Goal: Transaction & Acquisition: Purchase product/service

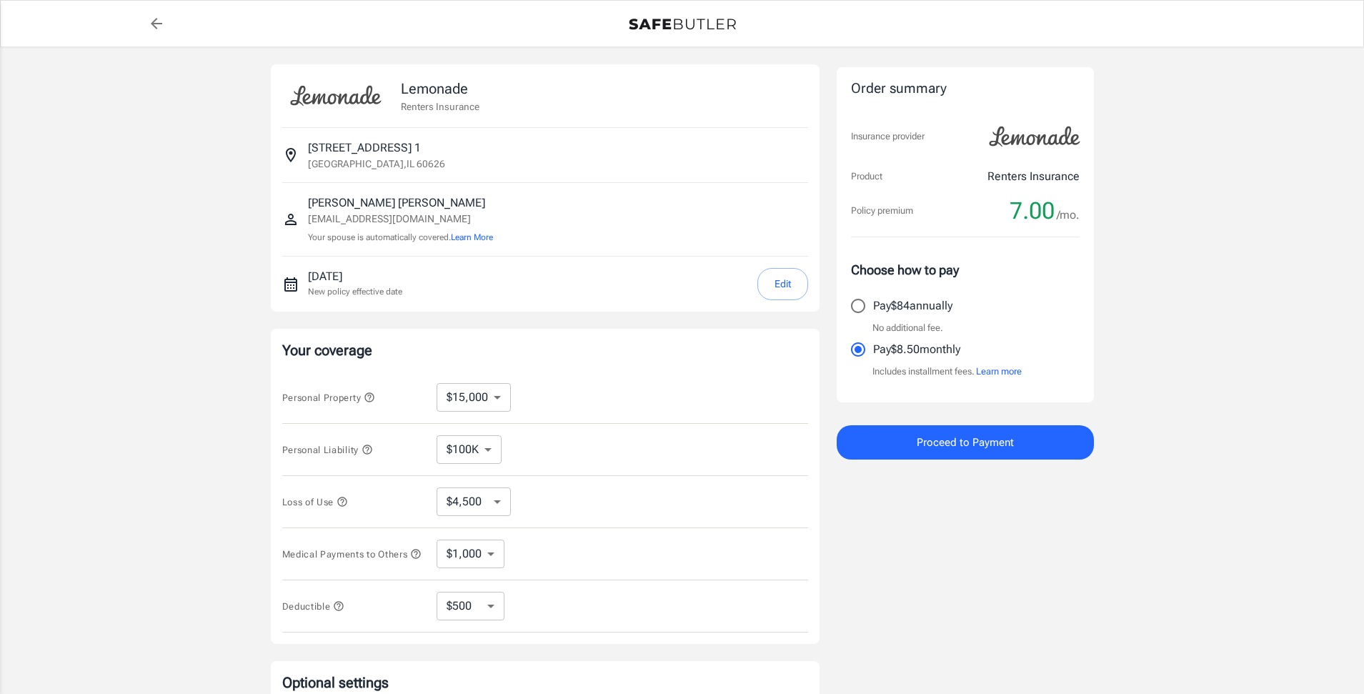
select select "15000"
select select "500"
click at [479, 401] on select "$10,000 $15,000 $20,000 $25,000 $30,000 $40,000 $50,000 $100K $150K $200K $250K" at bounding box center [473, 397] width 74 height 29
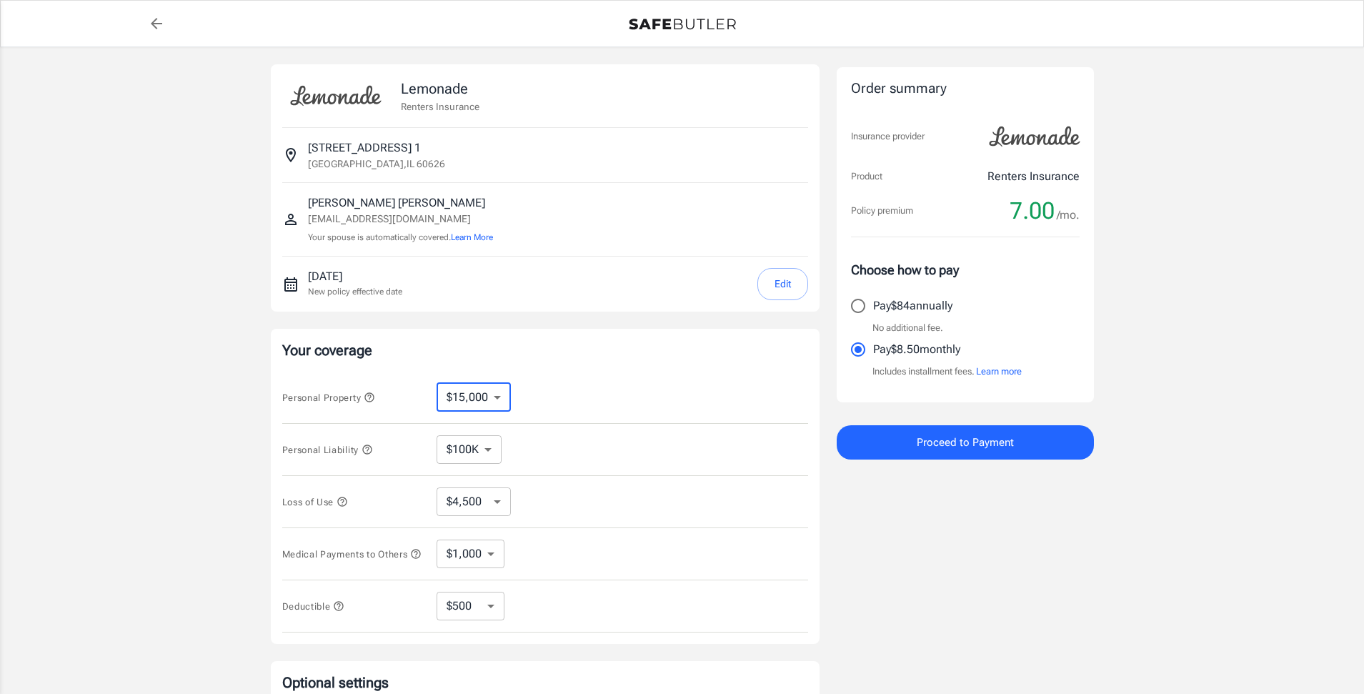
select select "40000"
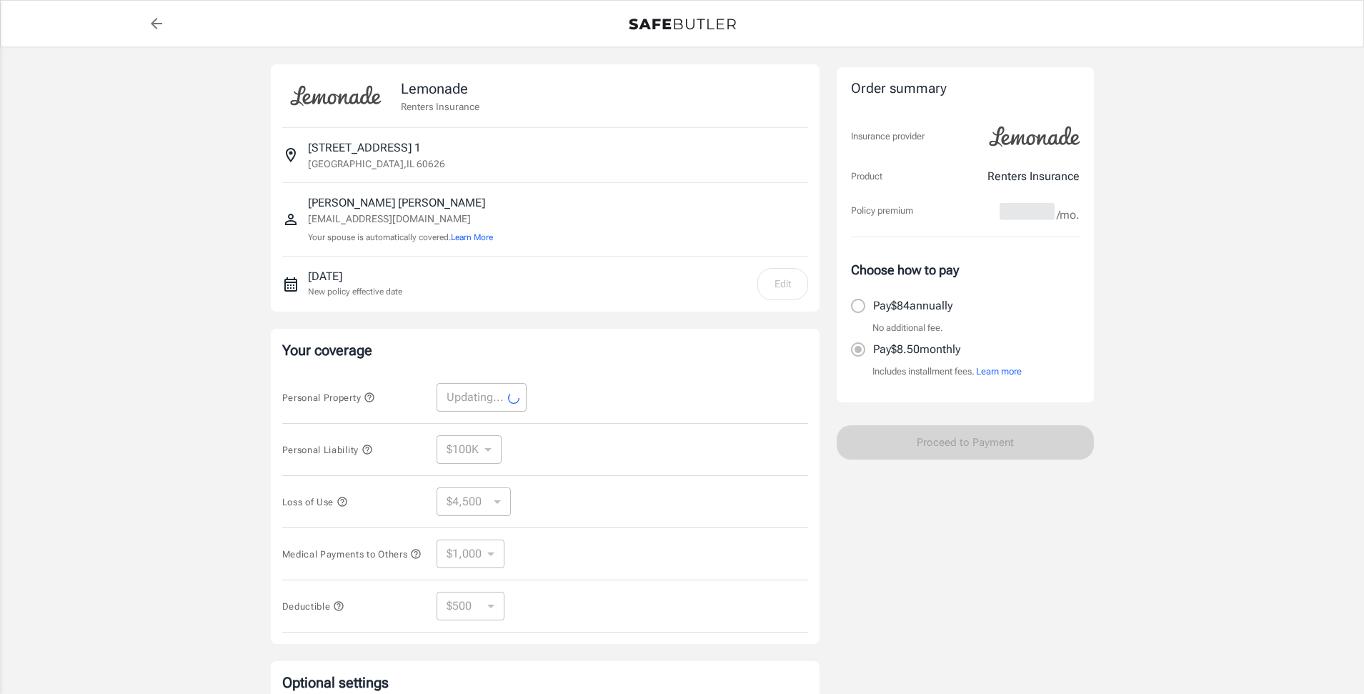
select select "40000"
select select "12000"
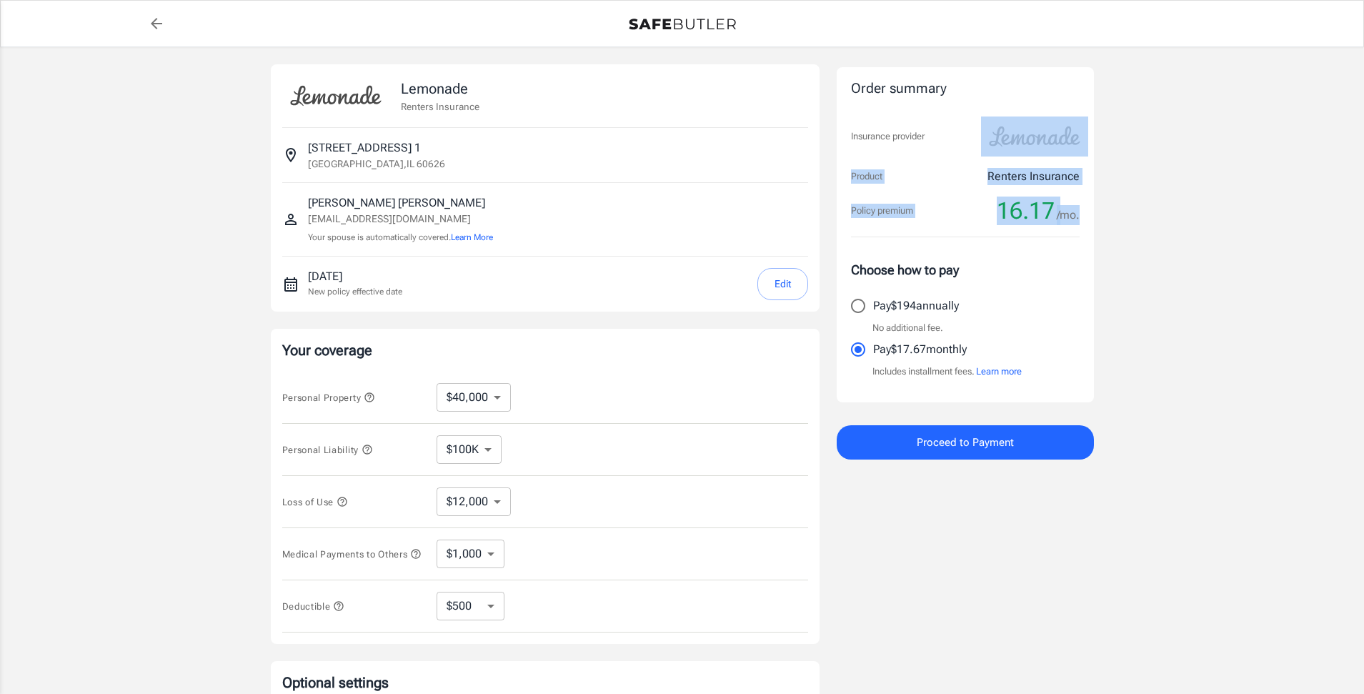
drag, startPoint x: 1355, startPoint y: 144, endPoint x: 1357, endPoint y: 187, distance: 42.9
click at [1357, 187] on div "Lemonade Renters Insurance 6417 North Glenwood Avenue 1 Chicago , IL 60626 Pabl…" at bounding box center [682, 427] width 1364 height 760
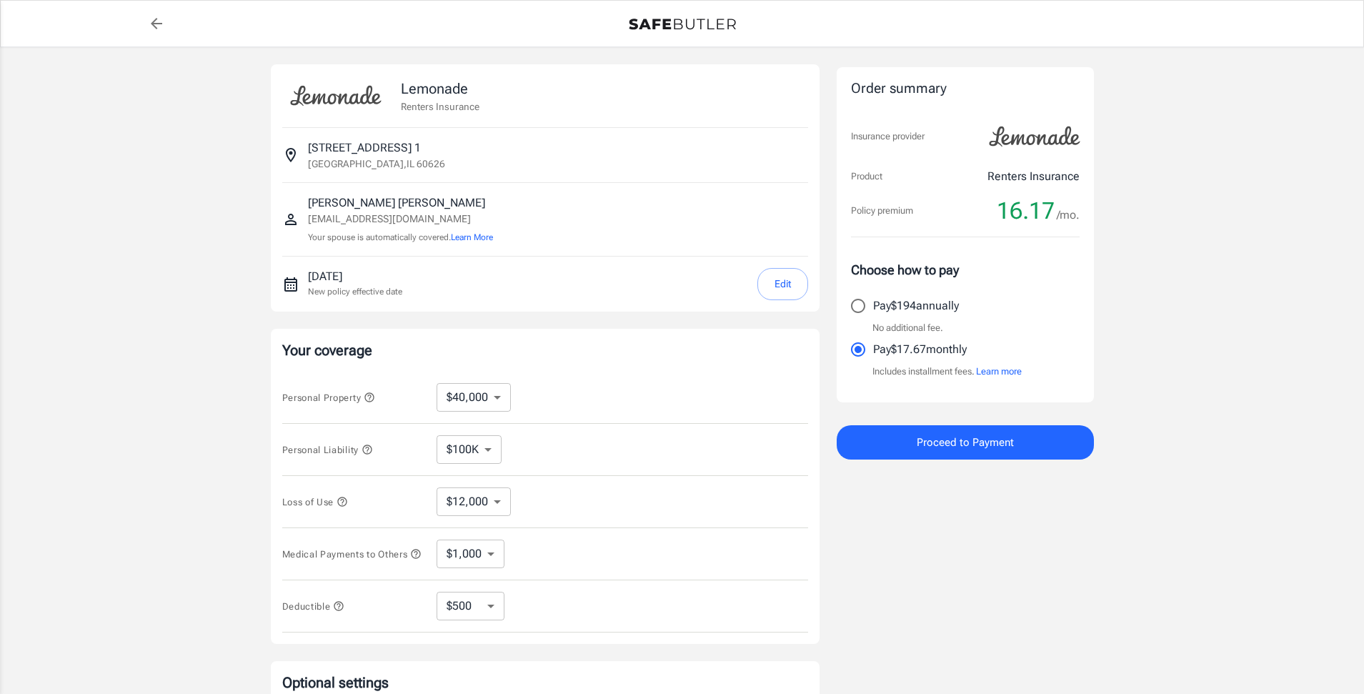
click at [1159, 376] on div "Lemonade Renters Insurance 6417 North Glenwood Avenue 1 Chicago , IL 60626 Pabl…" at bounding box center [682, 427] width 1364 height 760
click at [982, 439] on span "Proceed to Payment" at bounding box center [965, 442] width 97 height 19
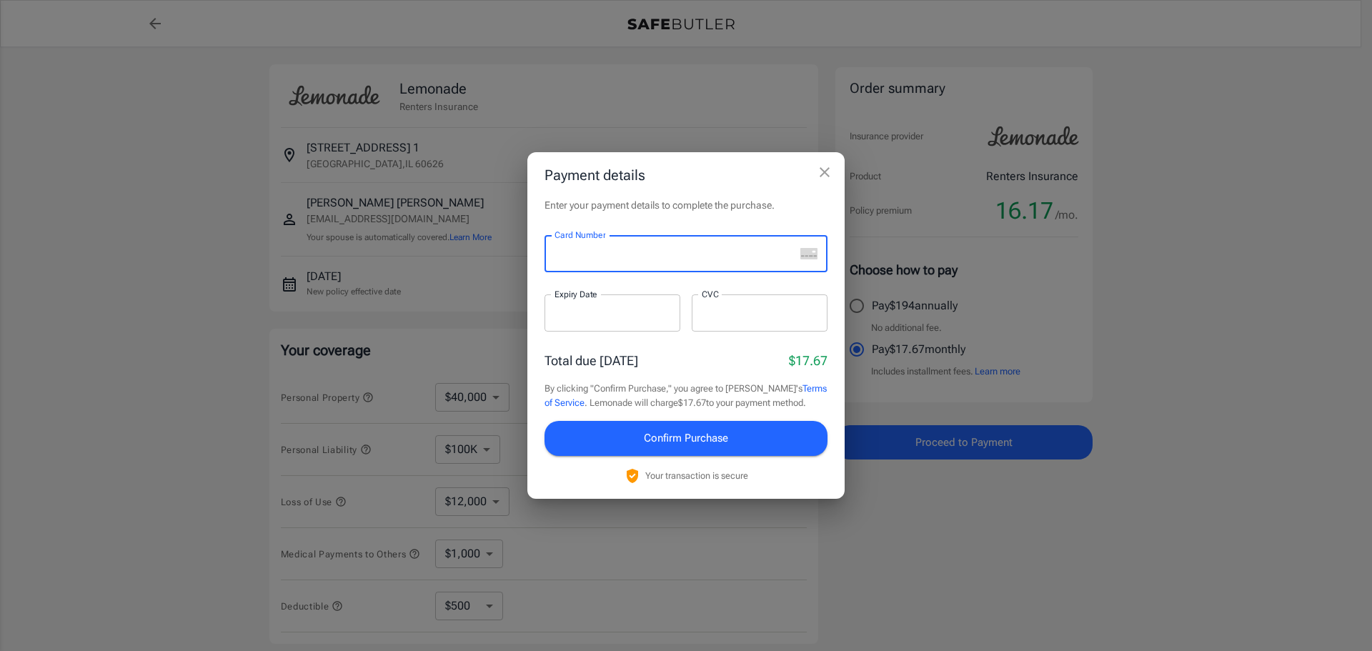
click at [837, 172] on button "close" at bounding box center [824, 172] width 29 height 29
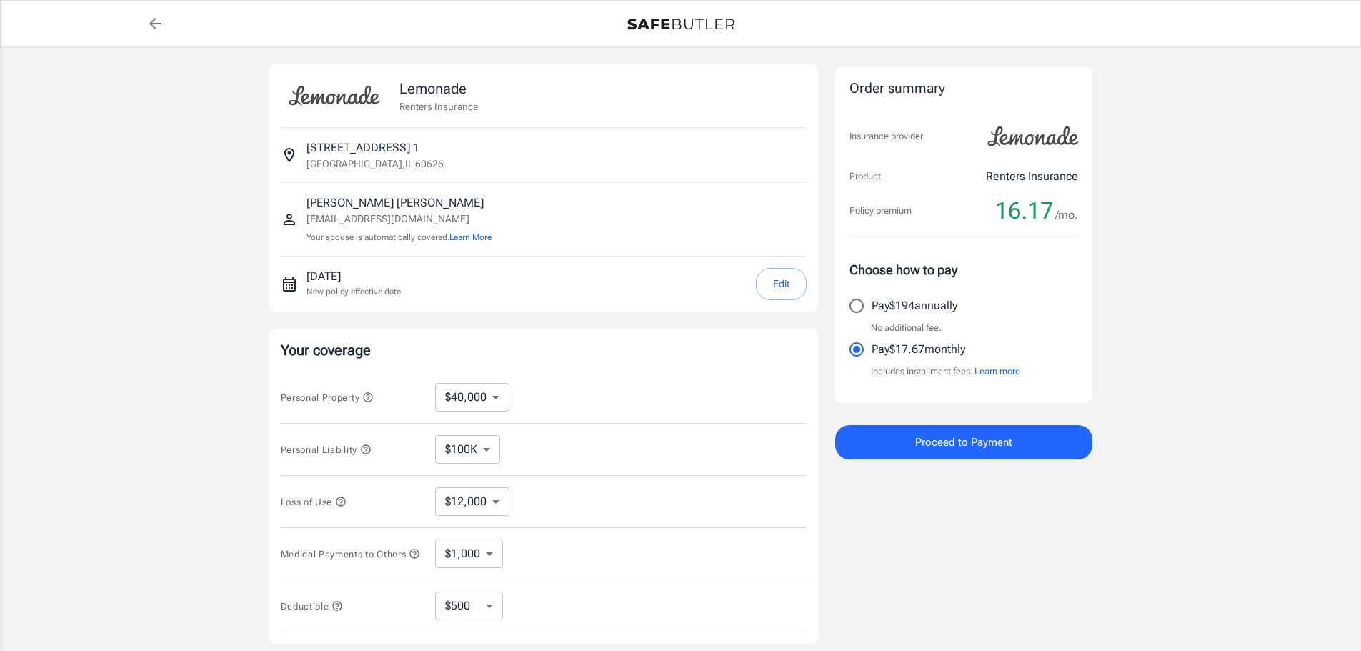
click at [367, 395] on icon "button" at bounding box center [367, 396] width 9 height 9
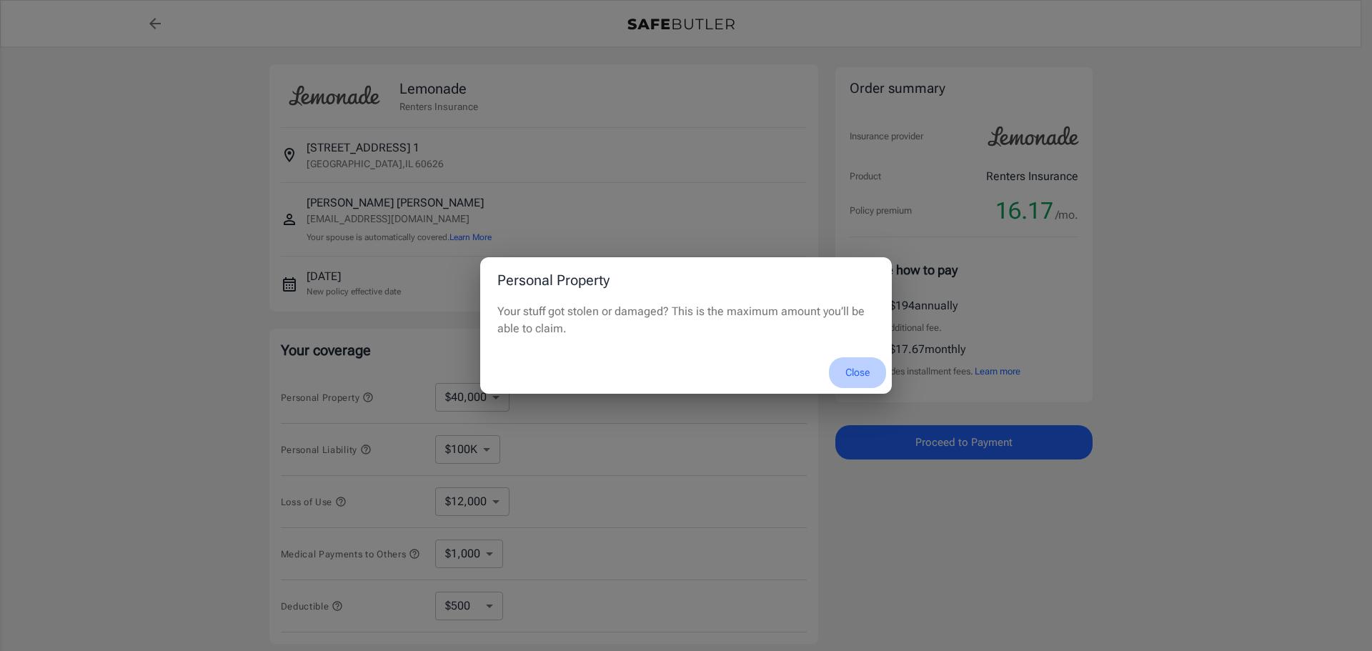
click at [862, 366] on button "Close" at bounding box center [857, 372] width 57 height 31
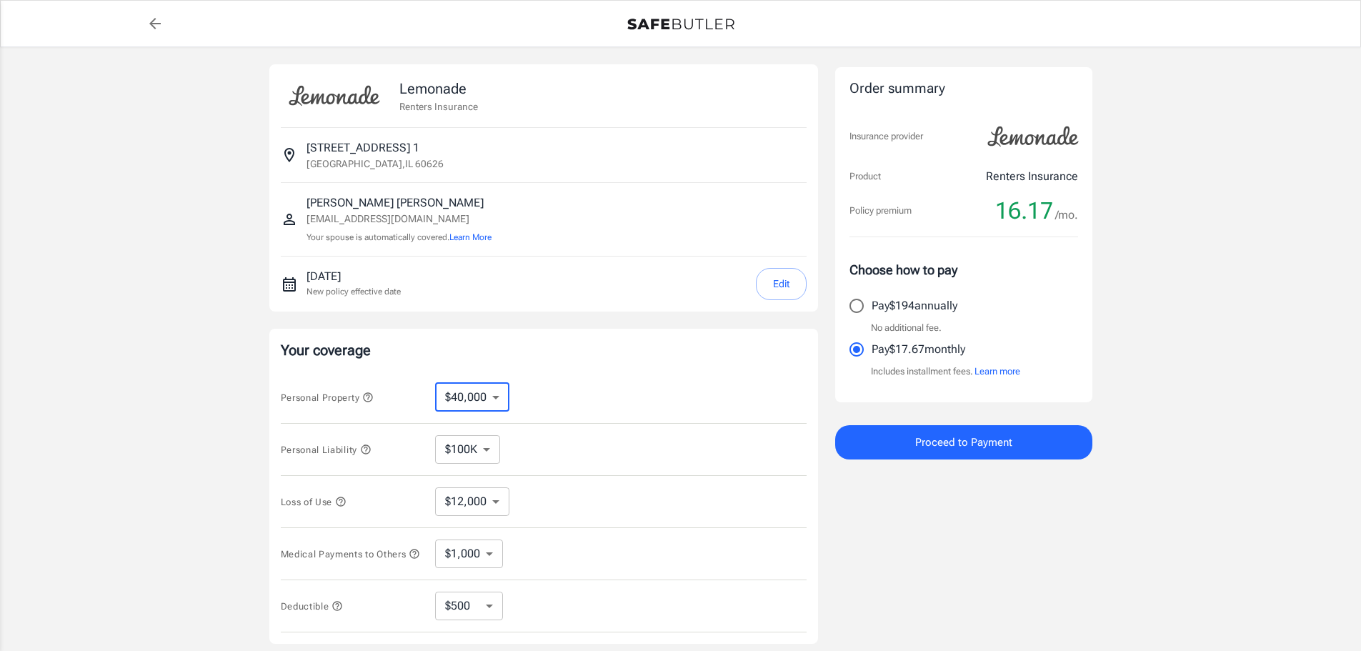
click at [500, 393] on select "$10,000 $15,000 $20,000 $25,000 $30,000 $40,000 $50,000 $100K $150K $200K $250K" at bounding box center [472, 397] width 74 height 29
select select "20000"
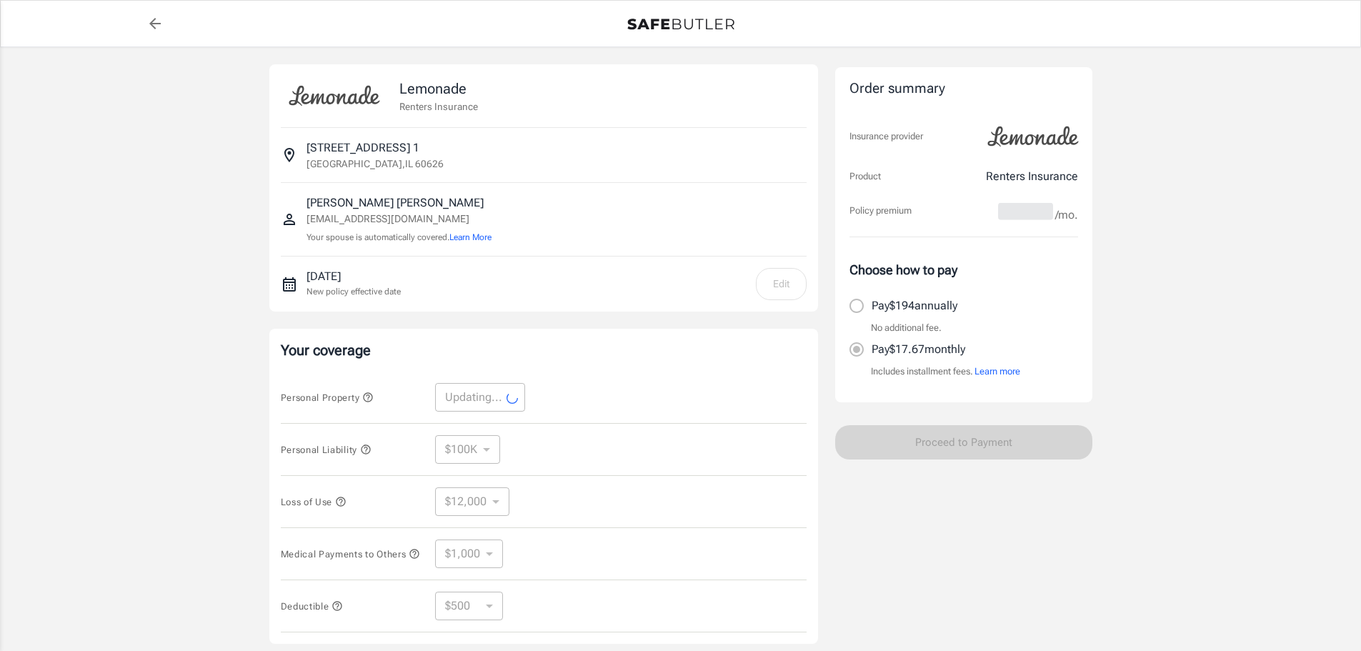
select select "20000"
select select "6000"
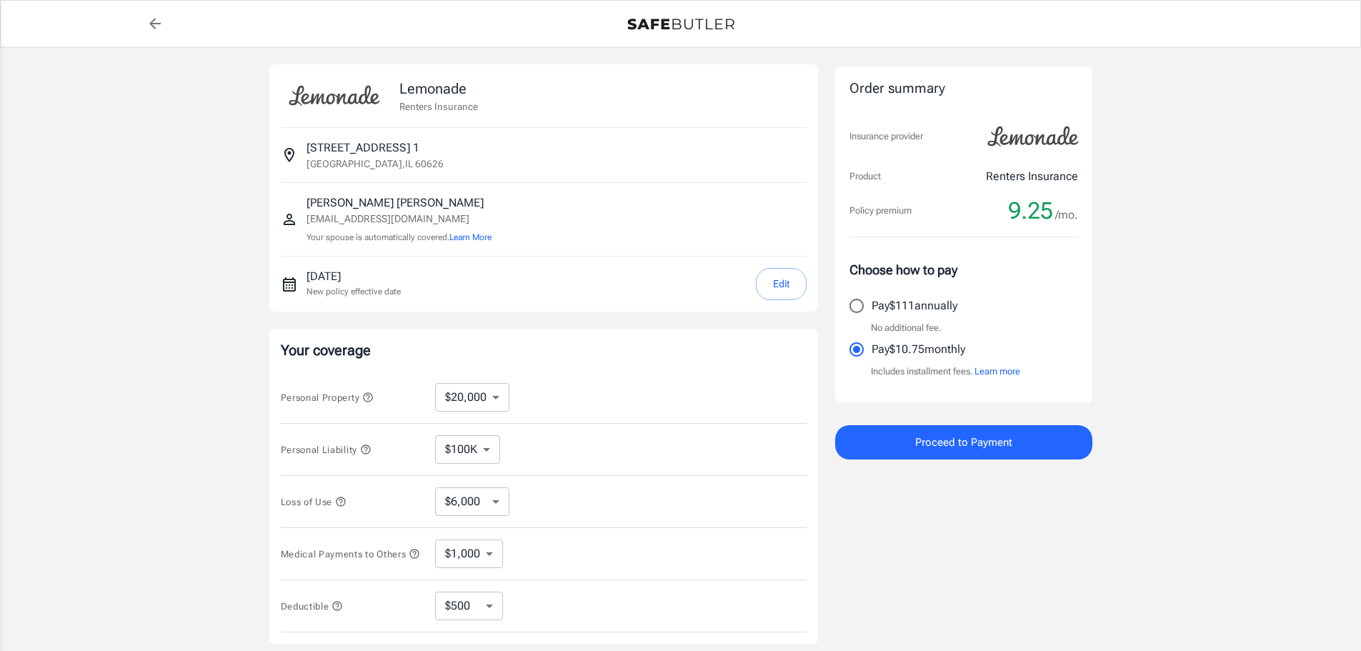
click at [501, 398] on select "$10,000 $15,000 $20,000 $25,000 $30,000 $40,000 $50,000 $100K $150K $200K $250K" at bounding box center [472, 397] width 74 height 29
select select "15000"
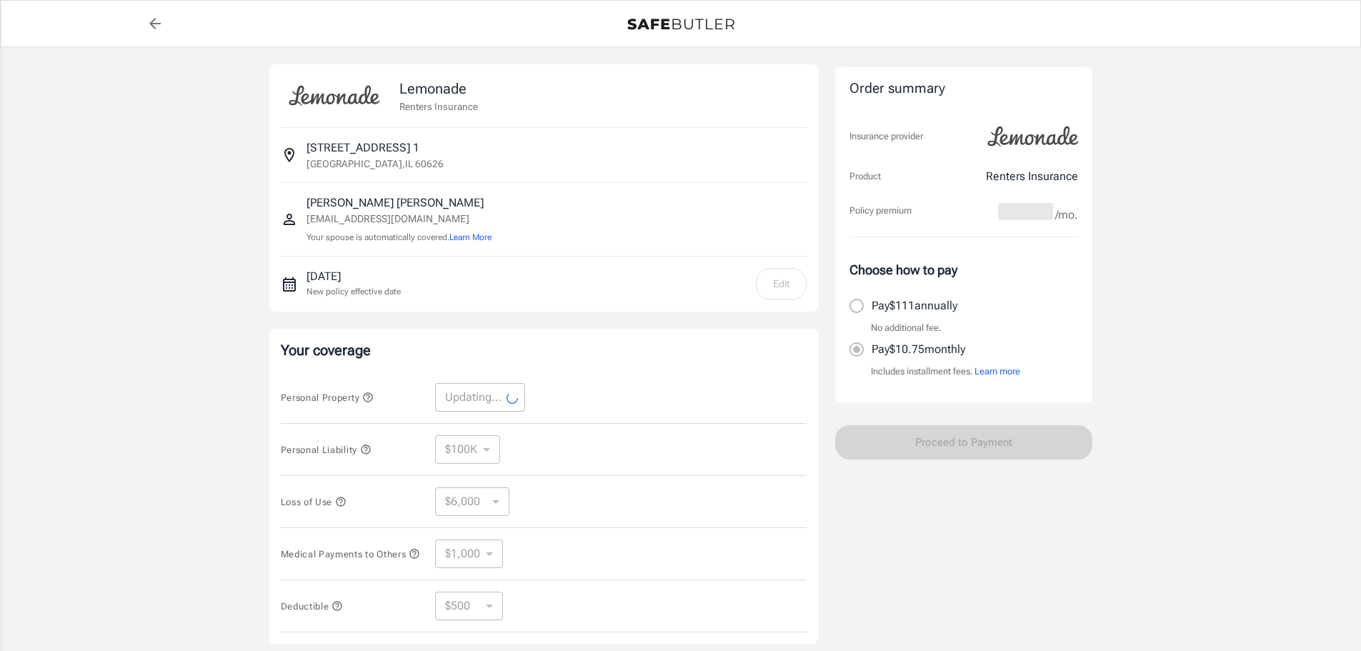
select select "15000"
select select "4500"
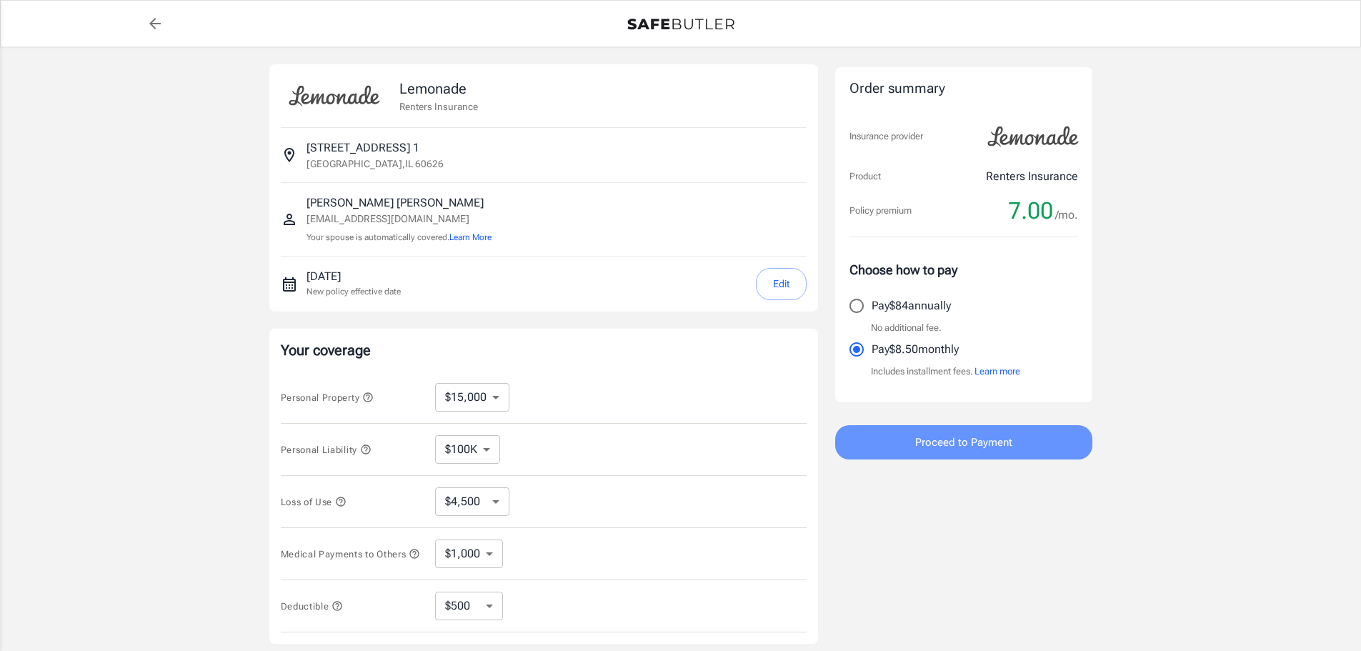
click at [977, 435] on span "Proceed to Payment" at bounding box center [963, 442] width 97 height 19
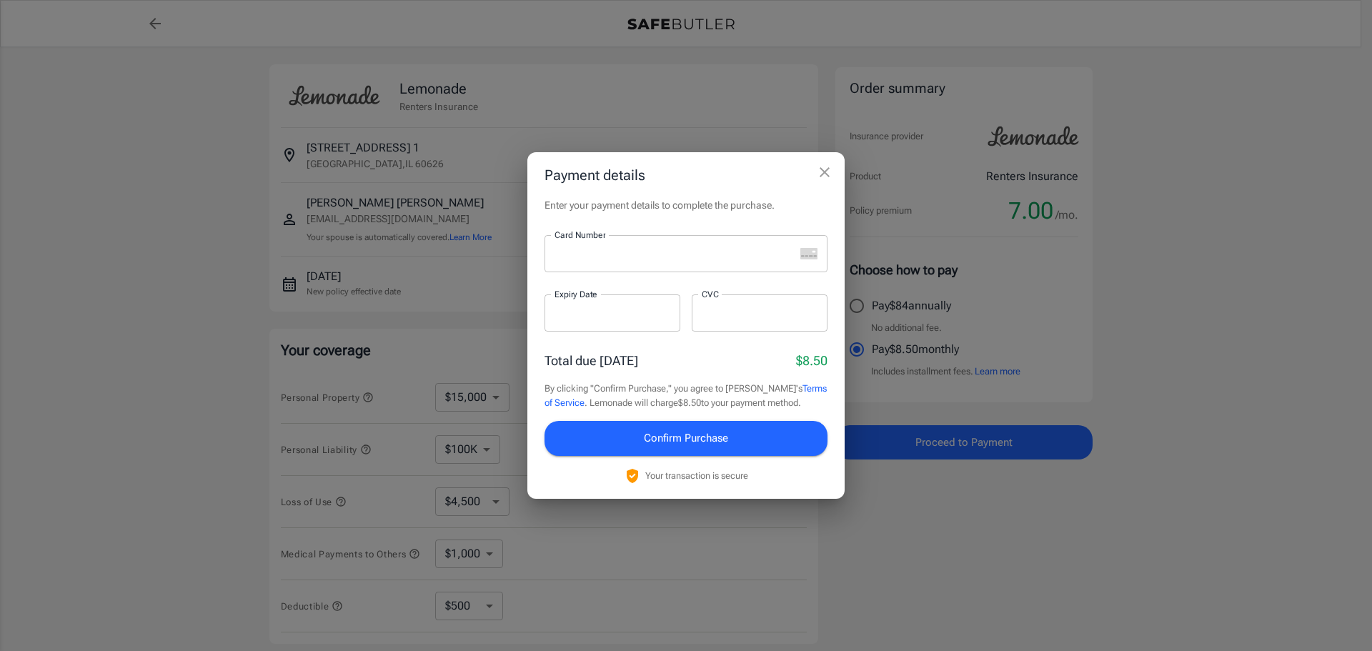
click at [977, 435] on div "Payment details Enter your payment details to complete the purchase. Card Numbe…" at bounding box center [686, 325] width 1372 height 651
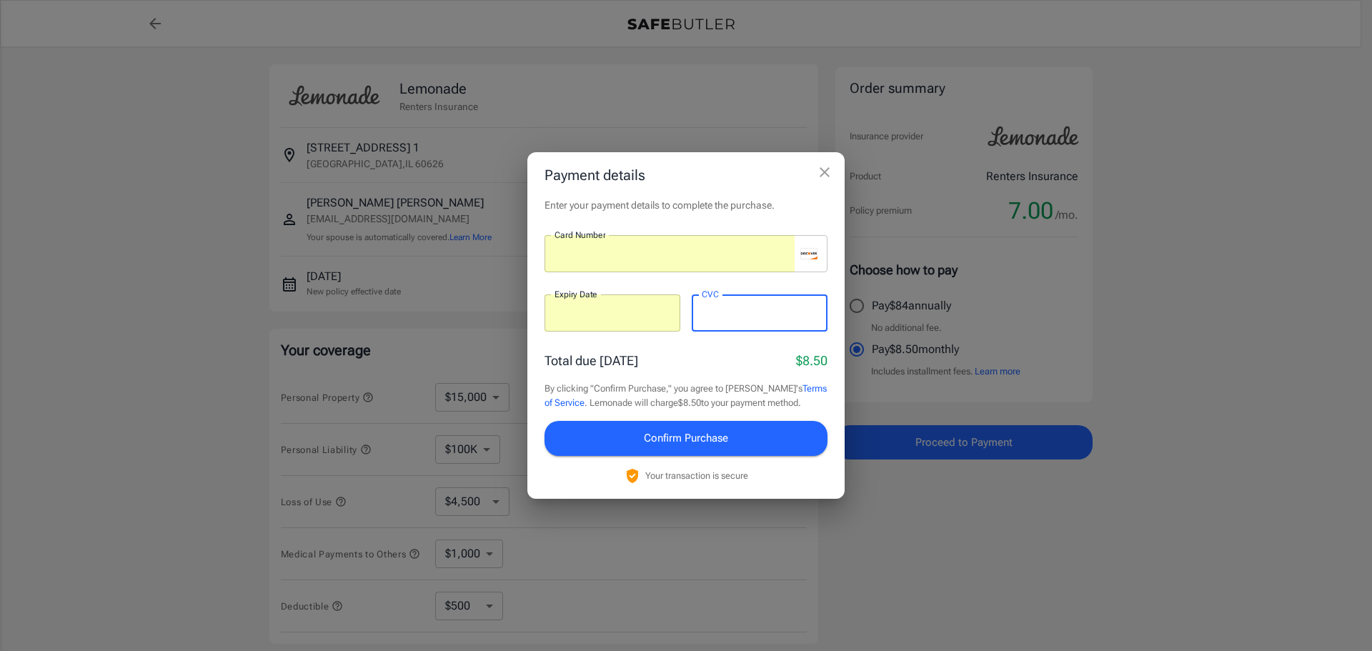
click at [679, 434] on span "Confirm Purchase" at bounding box center [686, 438] width 84 height 19
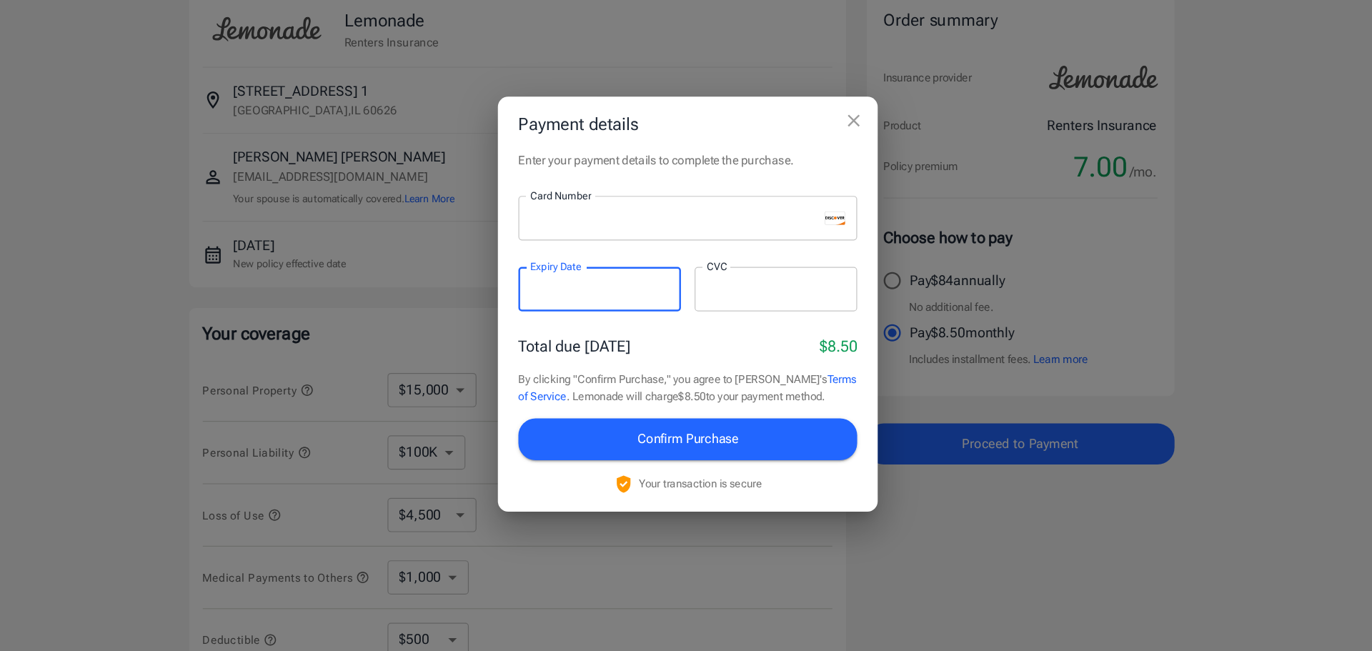
click at [692, 434] on span "Confirm Purchase" at bounding box center [686, 438] width 84 height 19
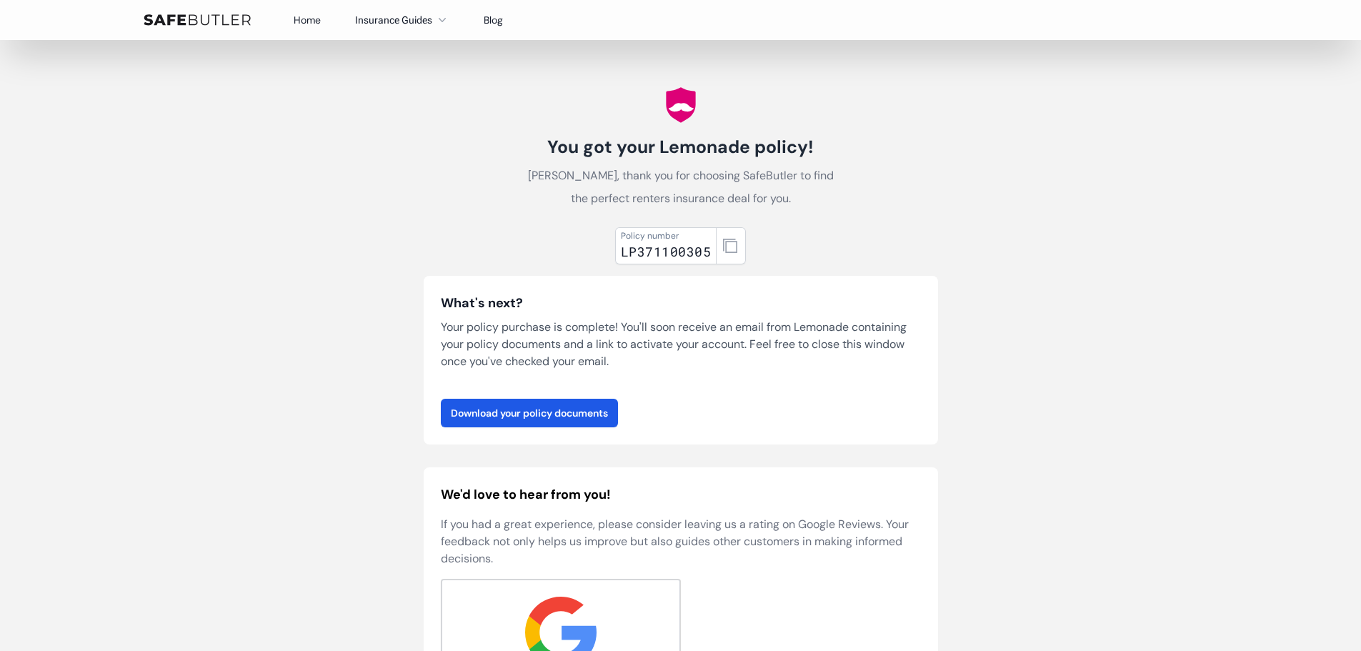
scroll to position [3, 0]
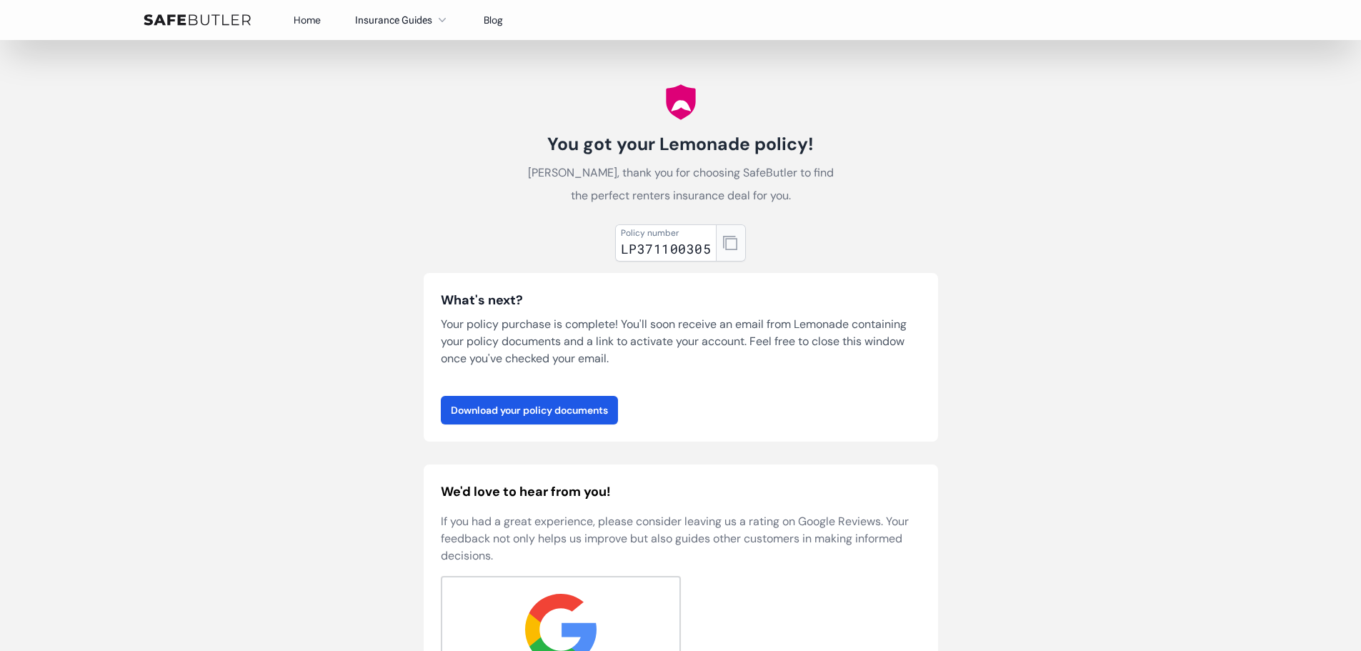
click at [729, 234] on button "button" at bounding box center [731, 242] width 30 height 37
click at [879, 251] on div "Policy number LP371100305 What's next? Your policy purchase is complete! You'll…" at bounding box center [681, 492] width 514 height 546
click at [580, 412] on link "Download your policy documents" at bounding box center [529, 410] width 177 height 29
